Goal: Information Seeking & Learning: Learn about a topic

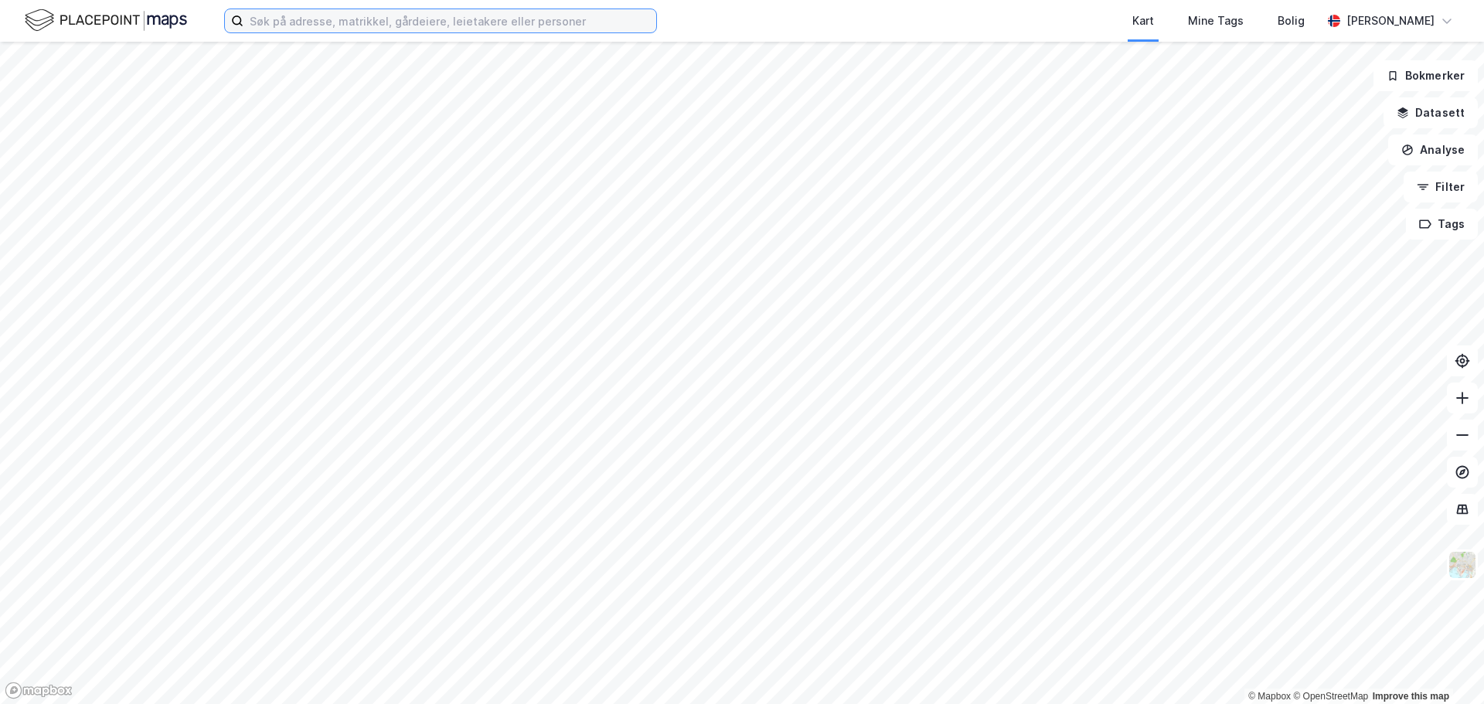
click at [268, 24] on input at bounding box center [449, 20] width 413 height 23
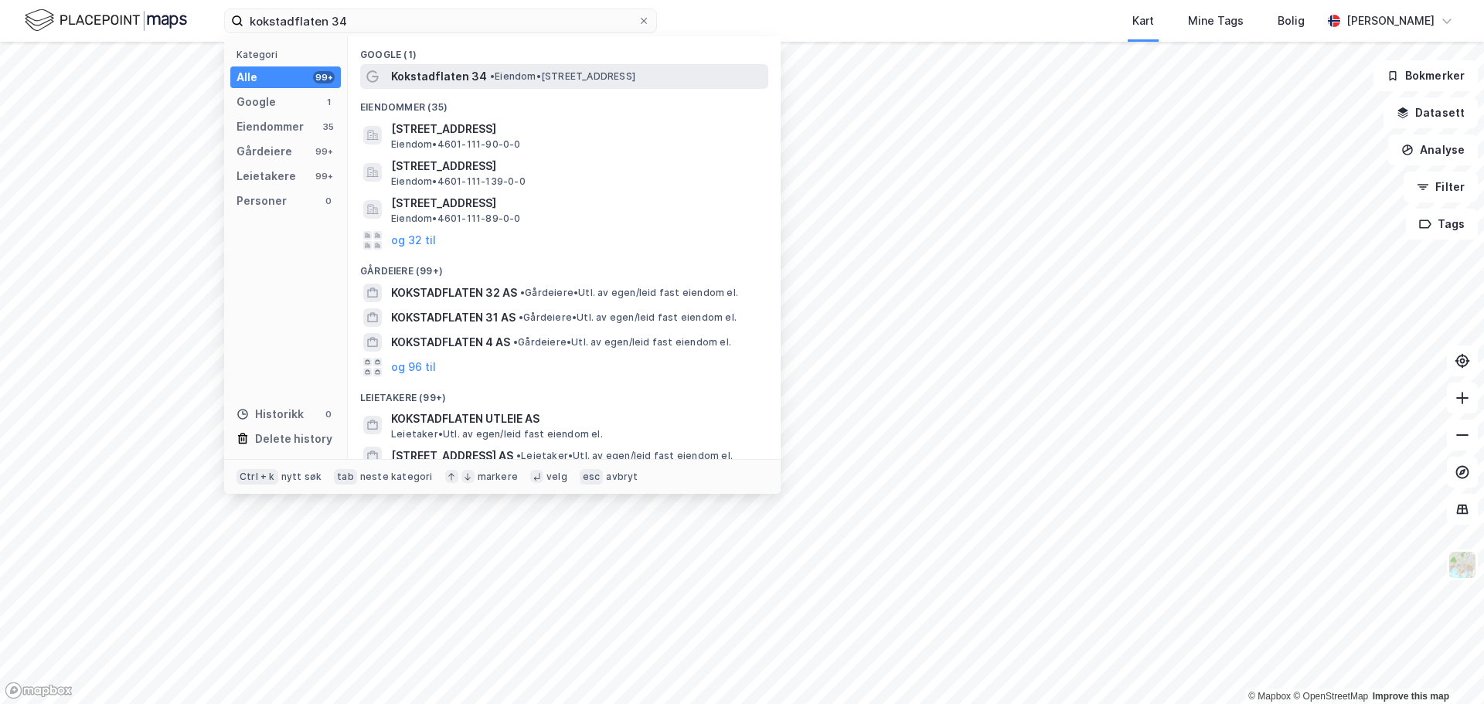
click at [466, 77] on span "Kokstadflaten 34" at bounding box center [439, 76] width 96 height 19
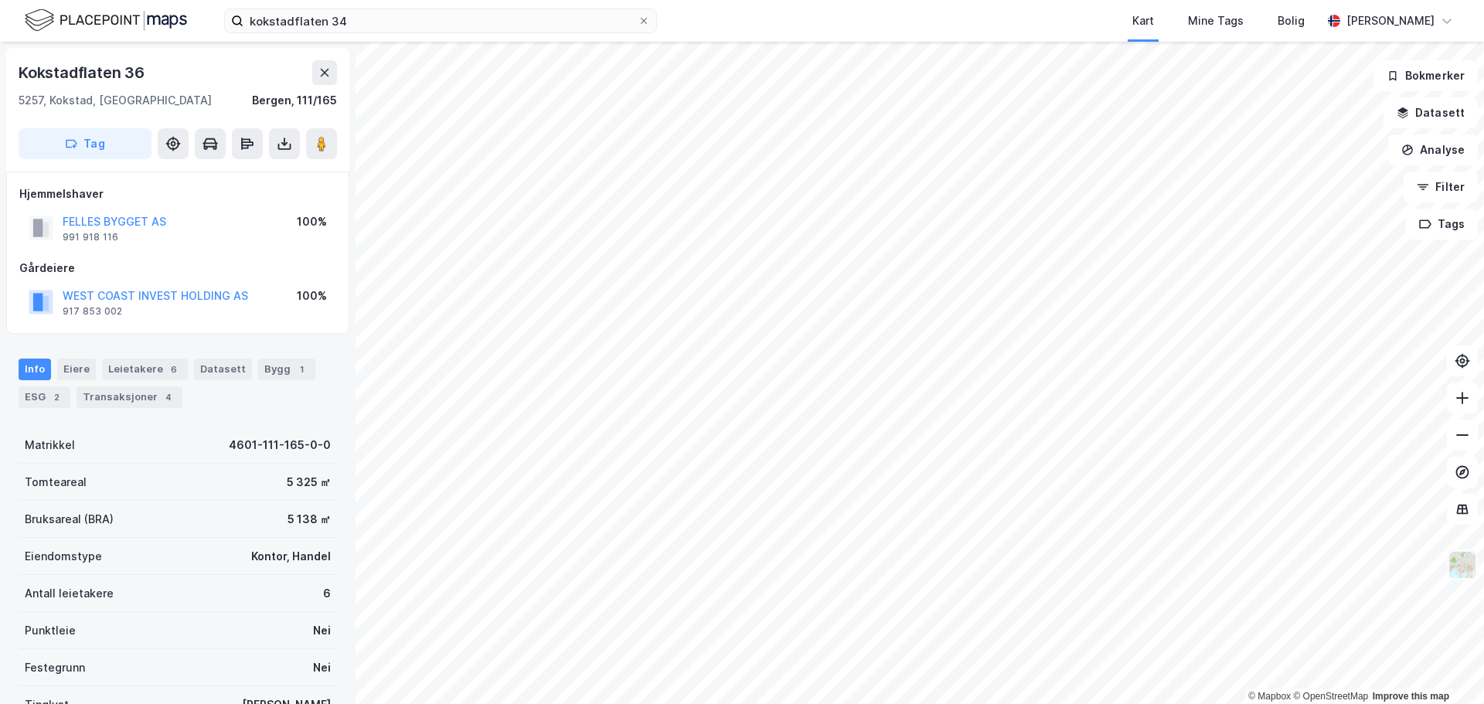
click at [1465, 566] on img at bounding box center [1461, 564] width 29 height 29
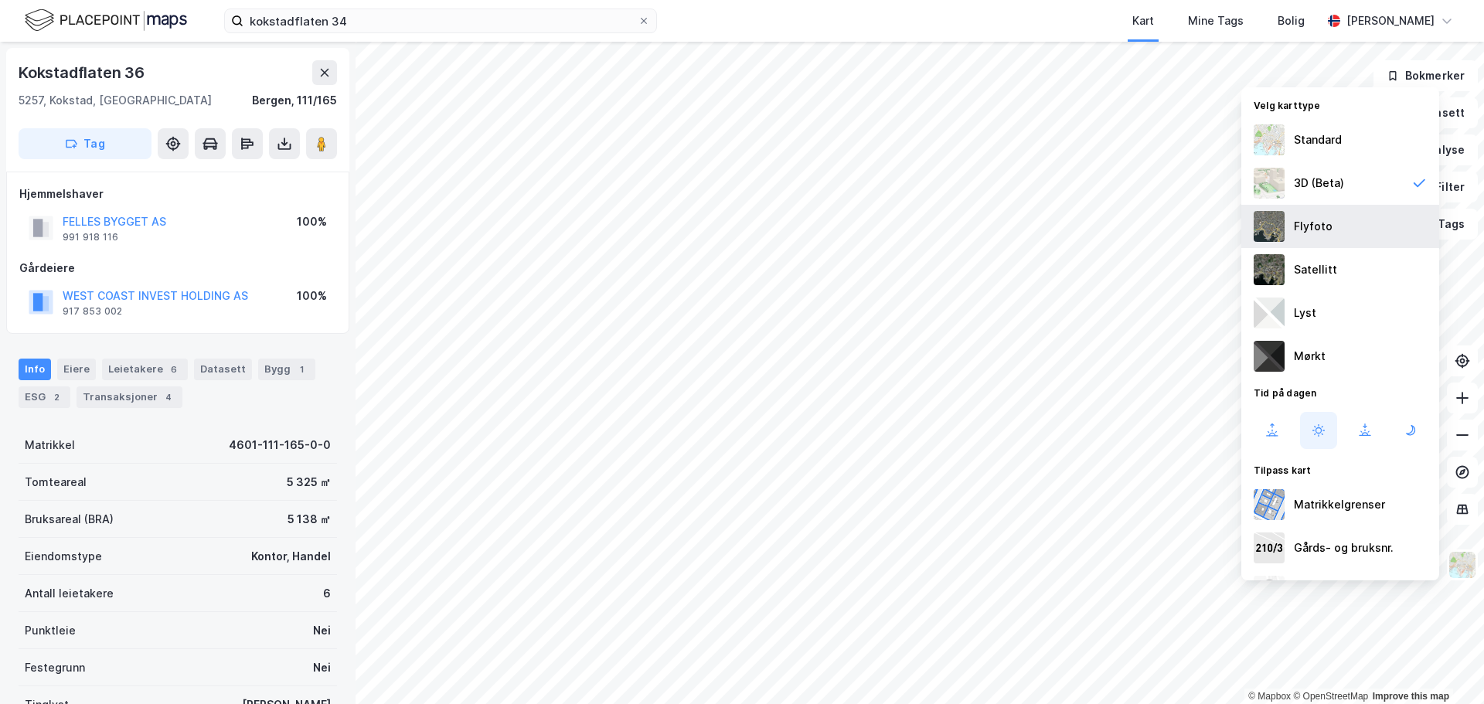
click at [1317, 216] on div "Flyfoto" at bounding box center [1340, 226] width 198 height 43
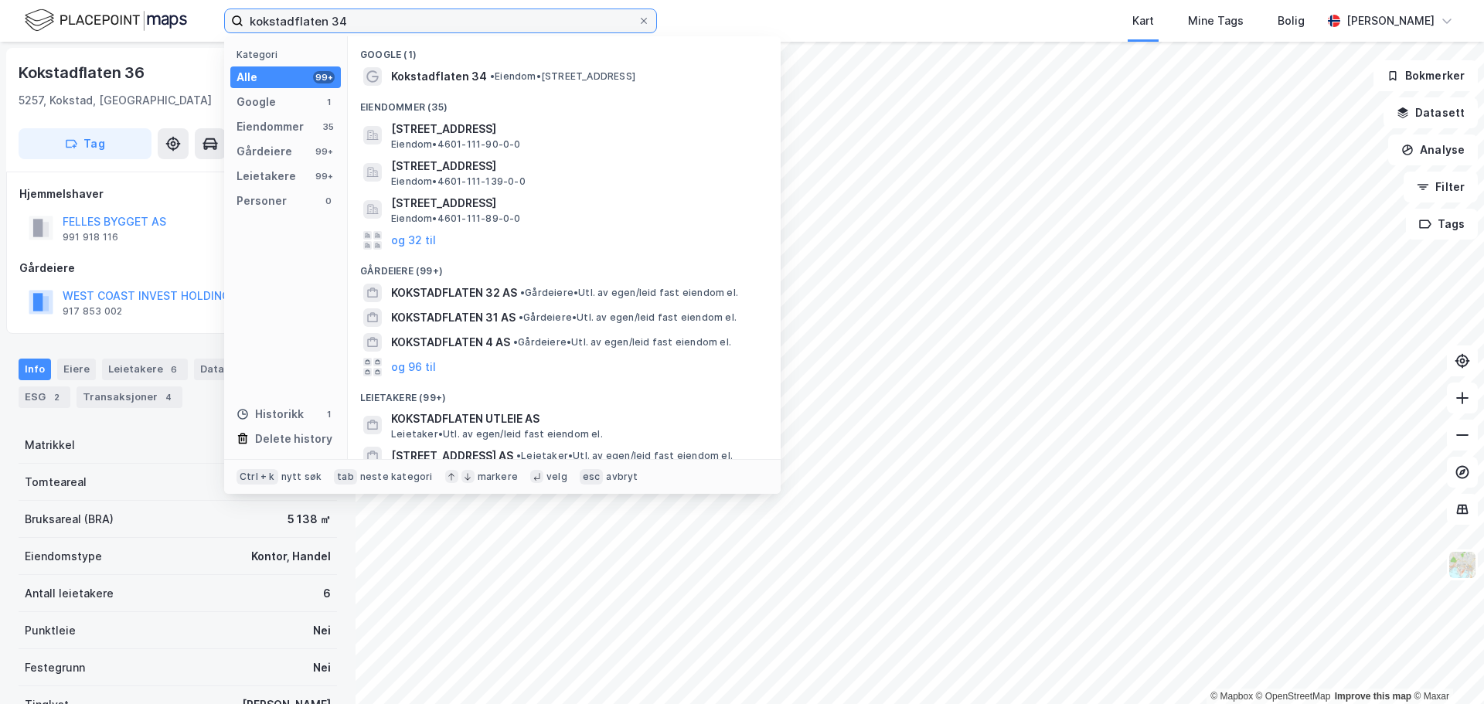
click at [314, 20] on input "kokstadflaten 34" at bounding box center [440, 20] width 394 height 23
drag, startPoint x: 321, startPoint y: 20, endPoint x: 294, endPoint y: 25, distance: 27.4
click at [294, 25] on input "kokstadflaten 34" at bounding box center [440, 20] width 394 height 23
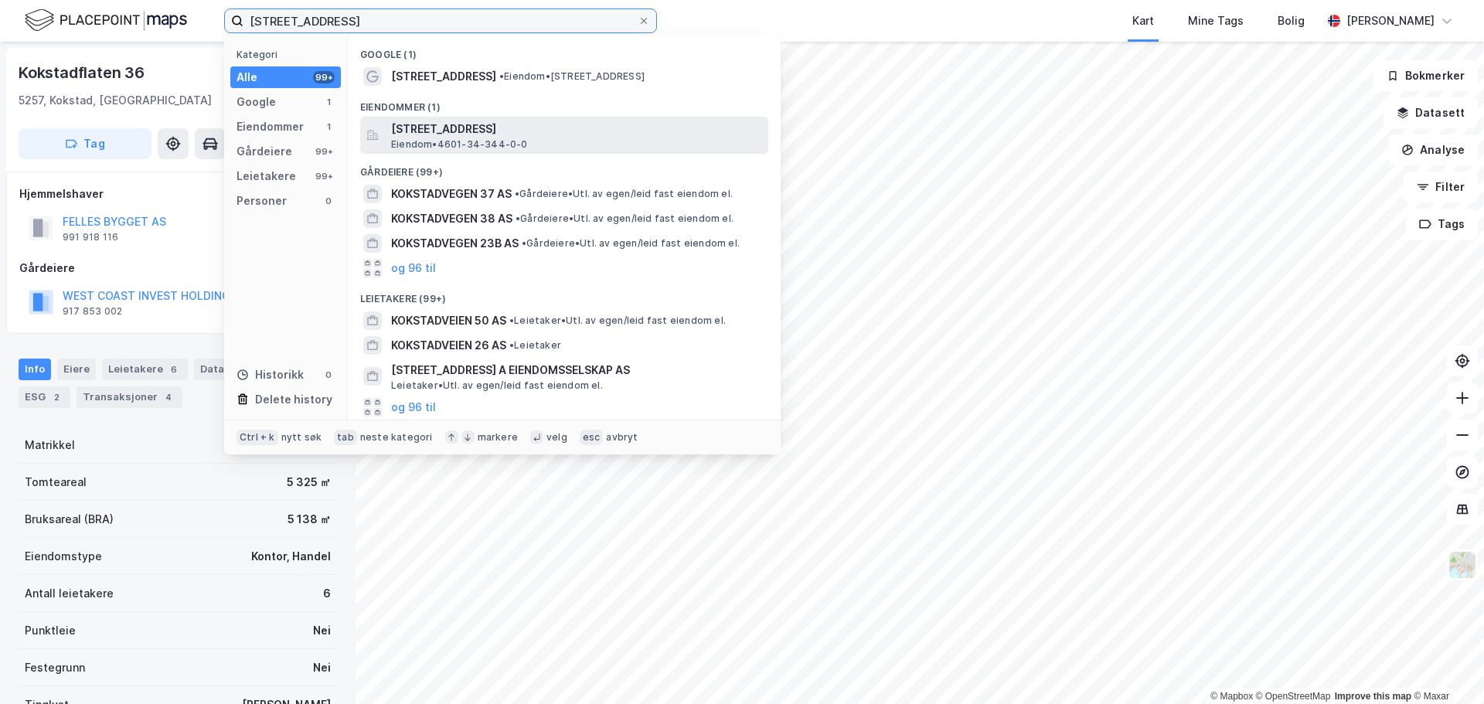
type input "[STREET_ADDRESS]"
click at [461, 132] on span "[STREET_ADDRESS]" at bounding box center [576, 129] width 371 height 19
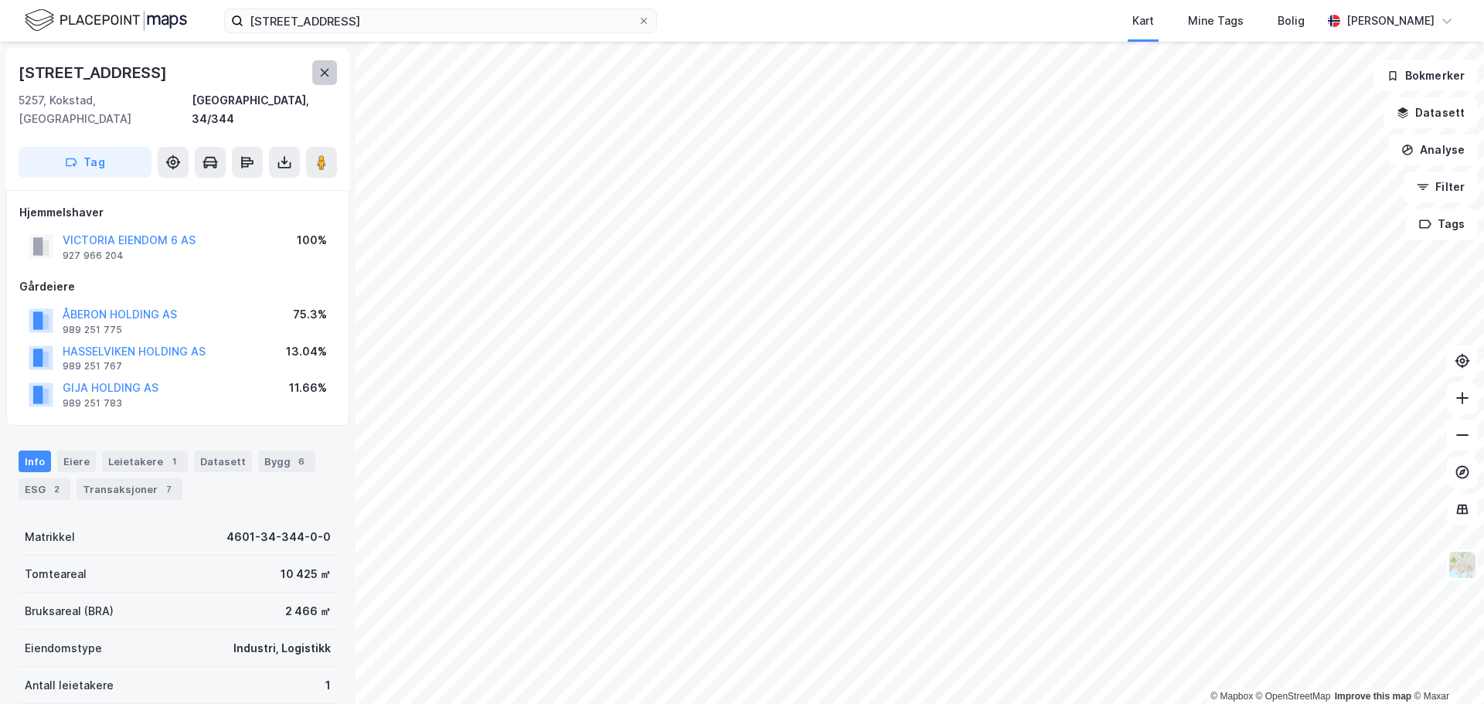
click at [333, 70] on button at bounding box center [324, 72] width 25 height 25
